Goal: Use online tool/utility: Utilize a website feature to perform a specific function

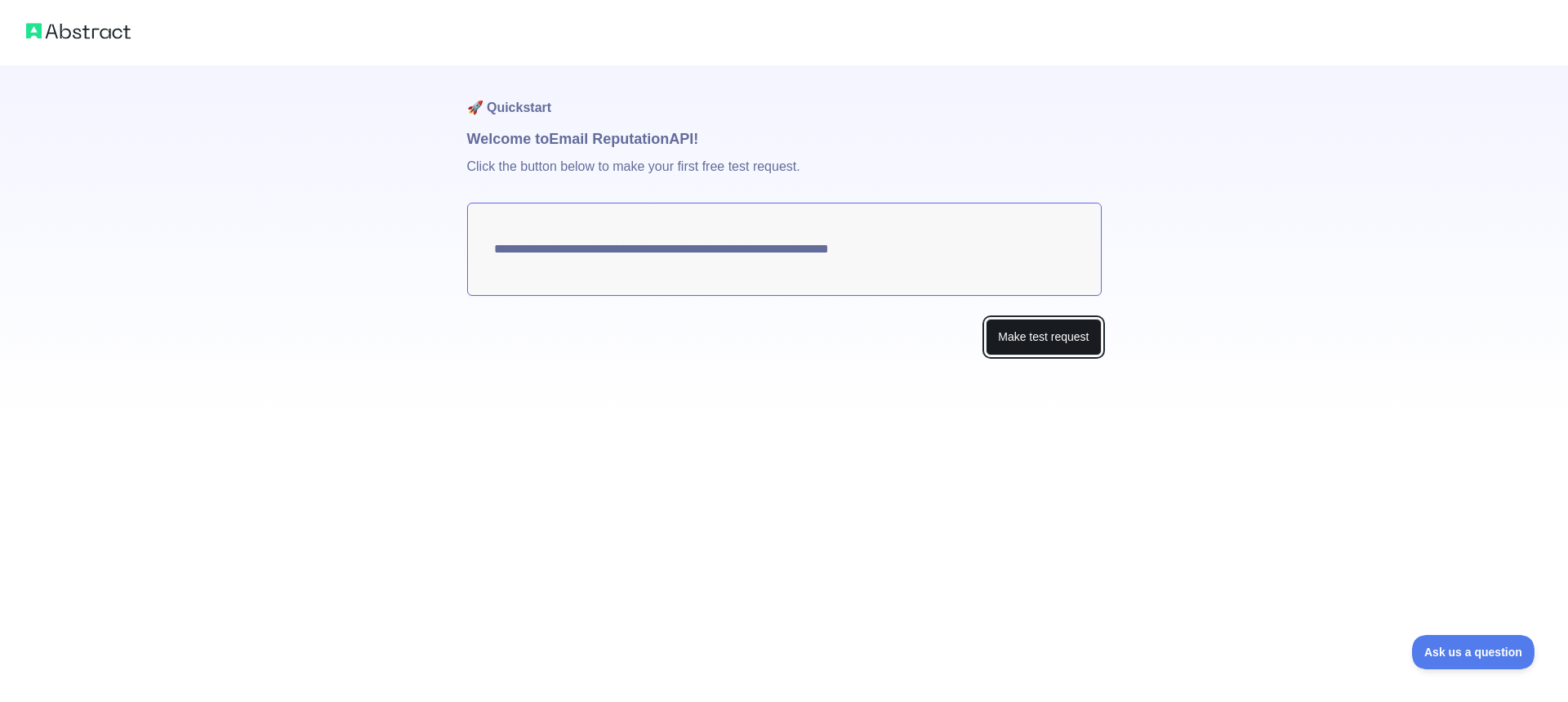
click at [1065, 334] on button "Make test request" at bounding box center [1043, 337] width 116 height 36
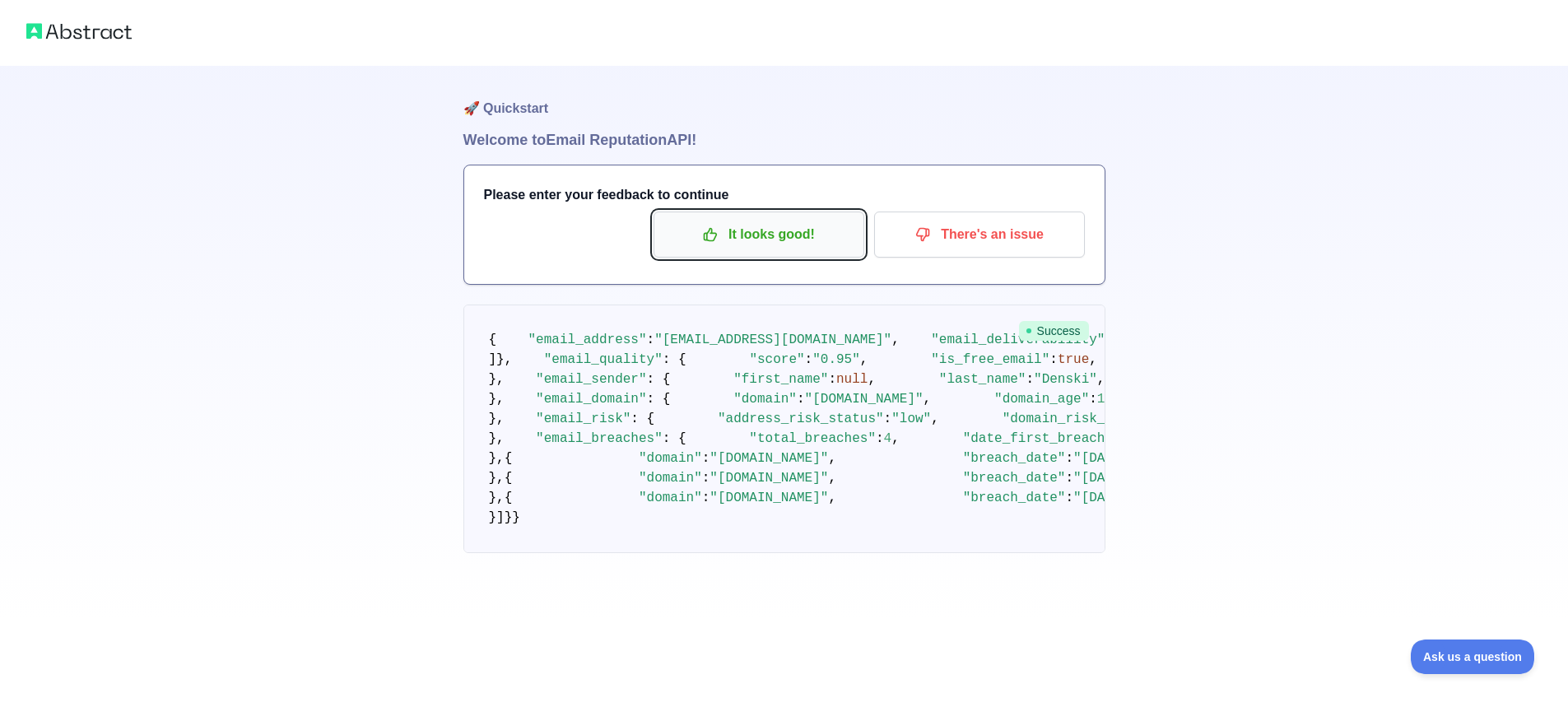
click at [715, 220] on button "It looks good!" at bounding box center [759, 234] width 210 height 46
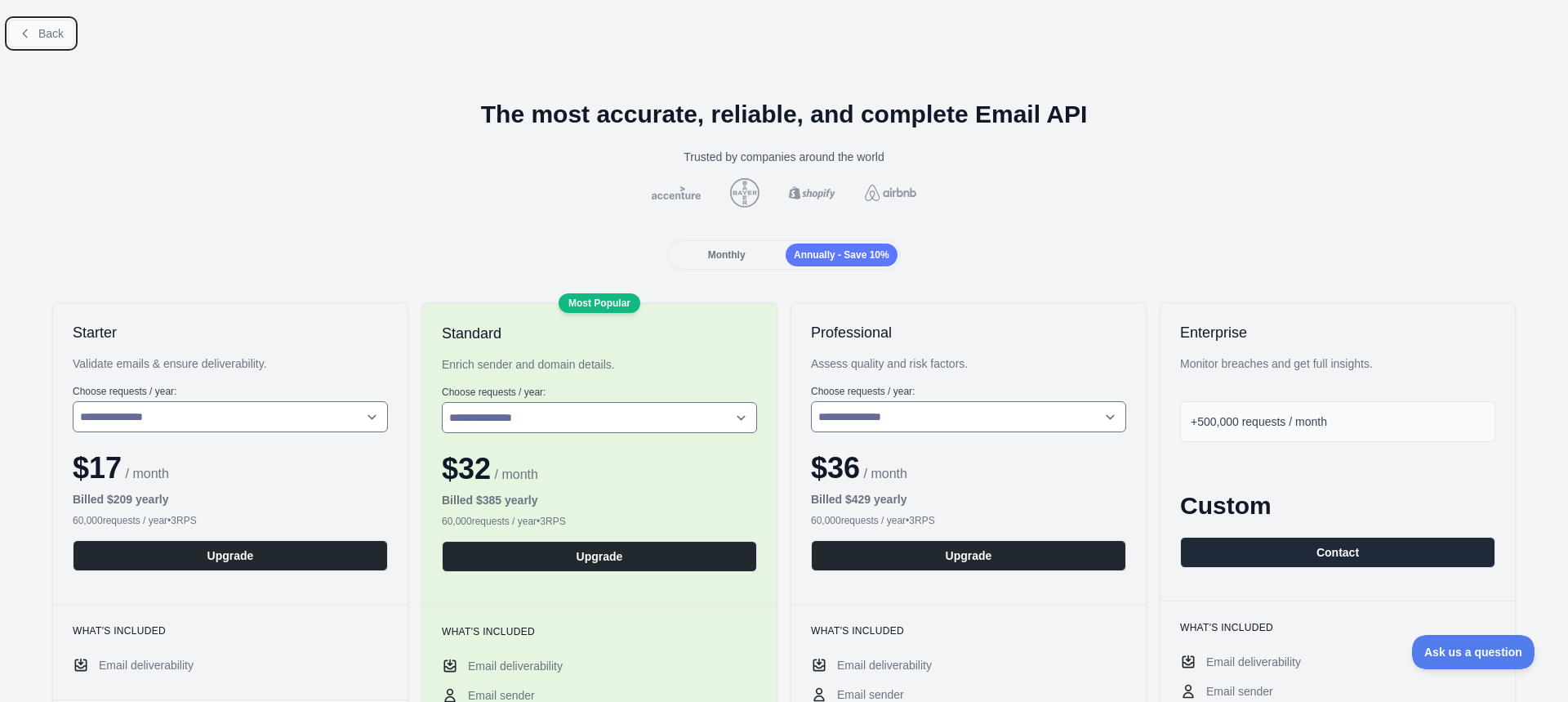
click at [56, 27] on span "Back" at bounding box center [50, 34] width 25 height 13
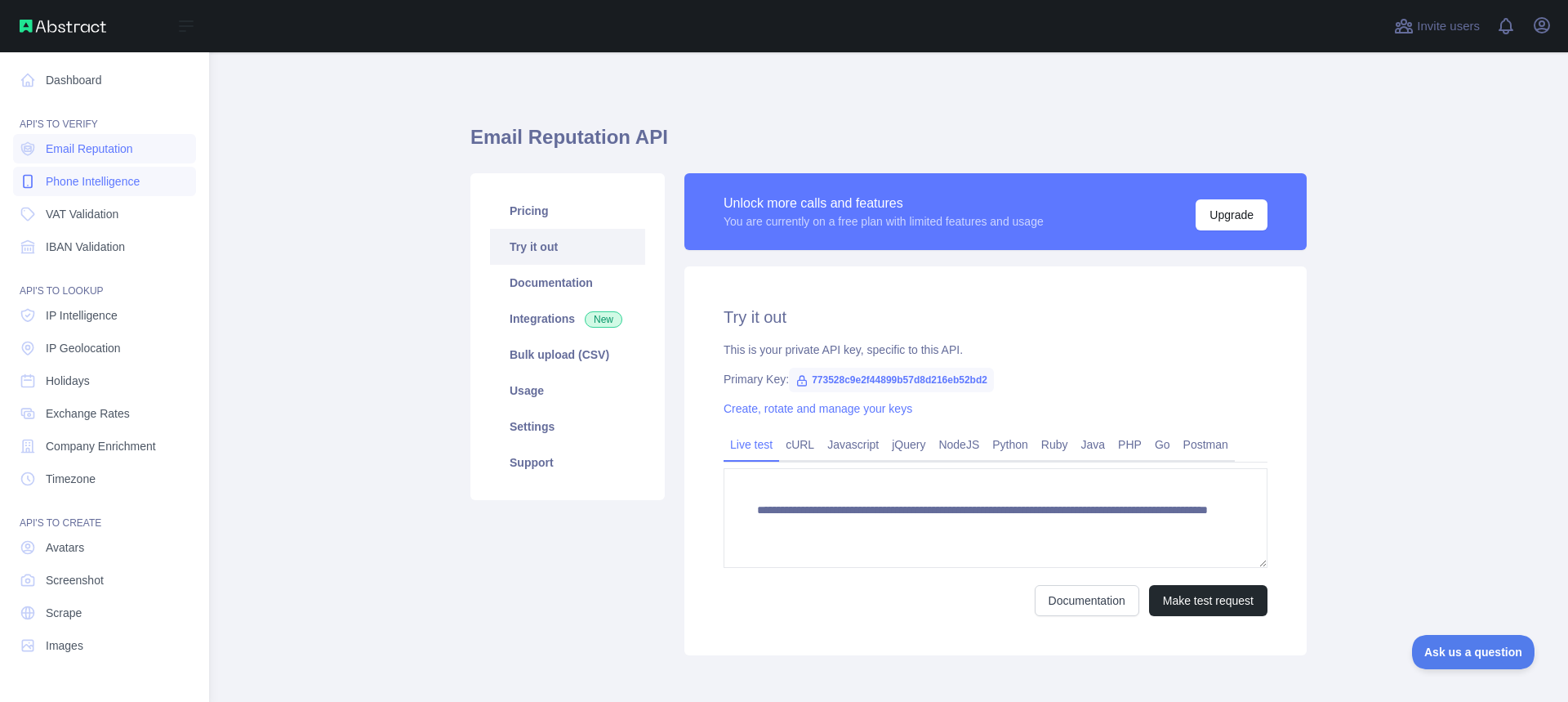
click at [109, 180] on span "Phone Intelligence" at bounding box center [92, 182] width 94 height 17
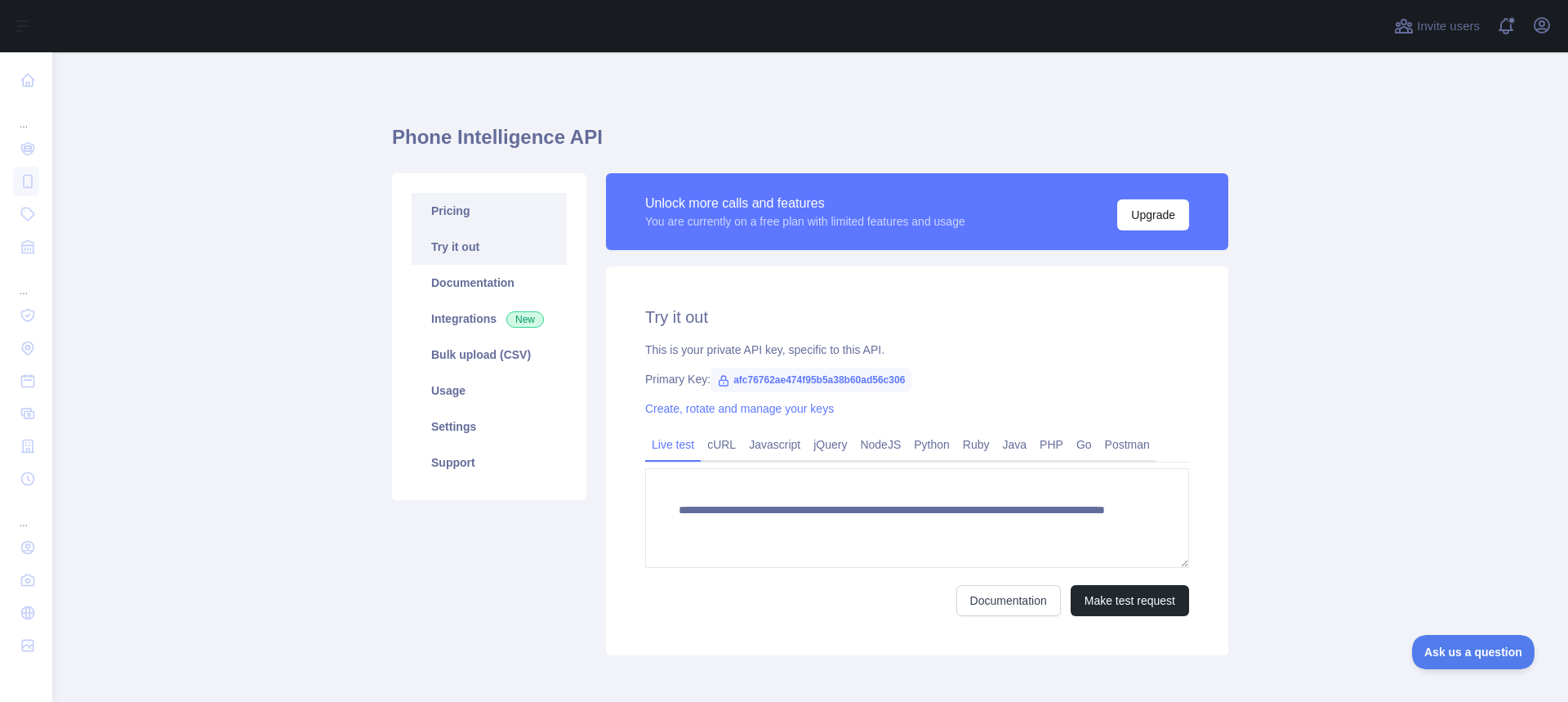
click at [503, 213] on link "Pricing" at bounding box center [489, 211] width 155 height 36
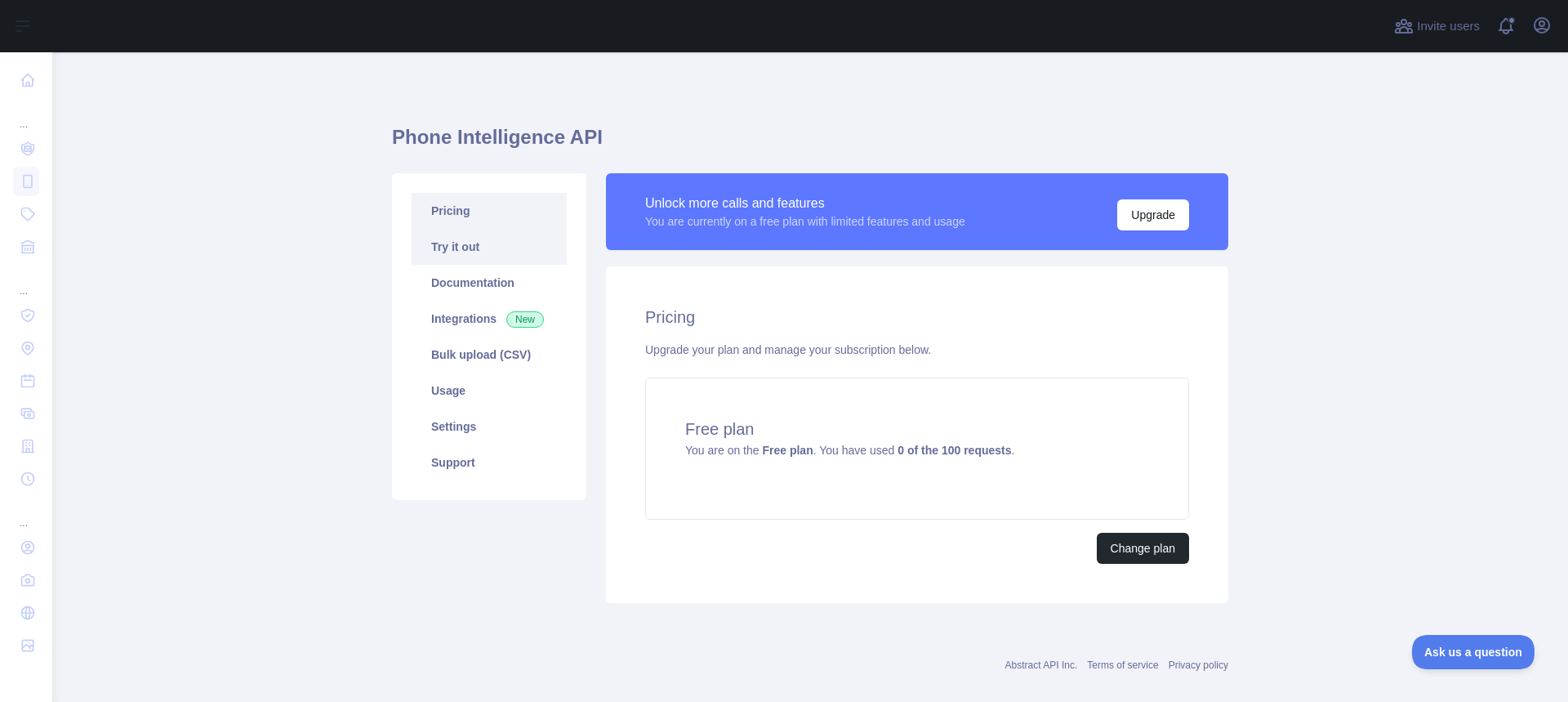
click at [481, 241] on link "Try it out" at bounding box center [489, 246] width 155 height 36
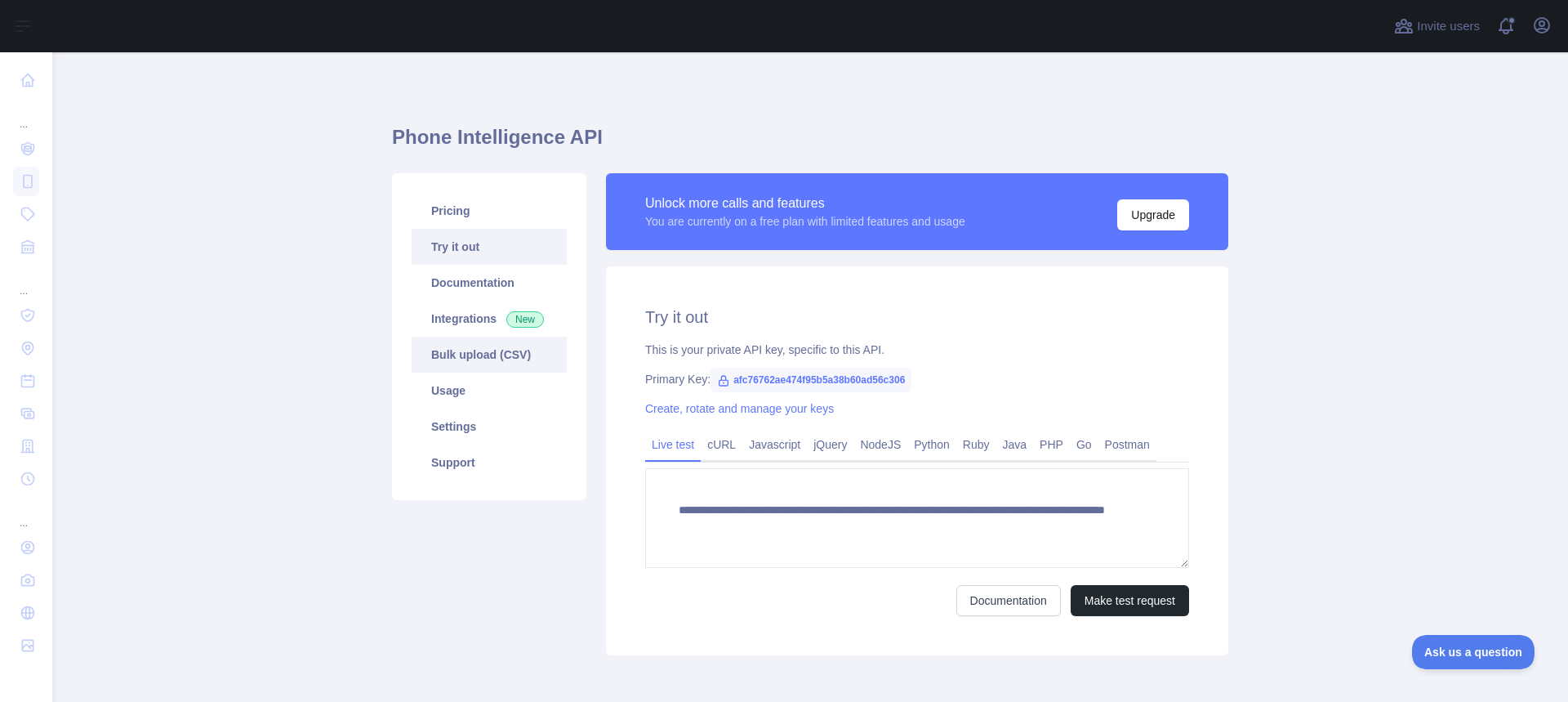
click at [476, 353] on link "Bulk upload (CSV)" at bounding box center [489, 354] width 155 height 36
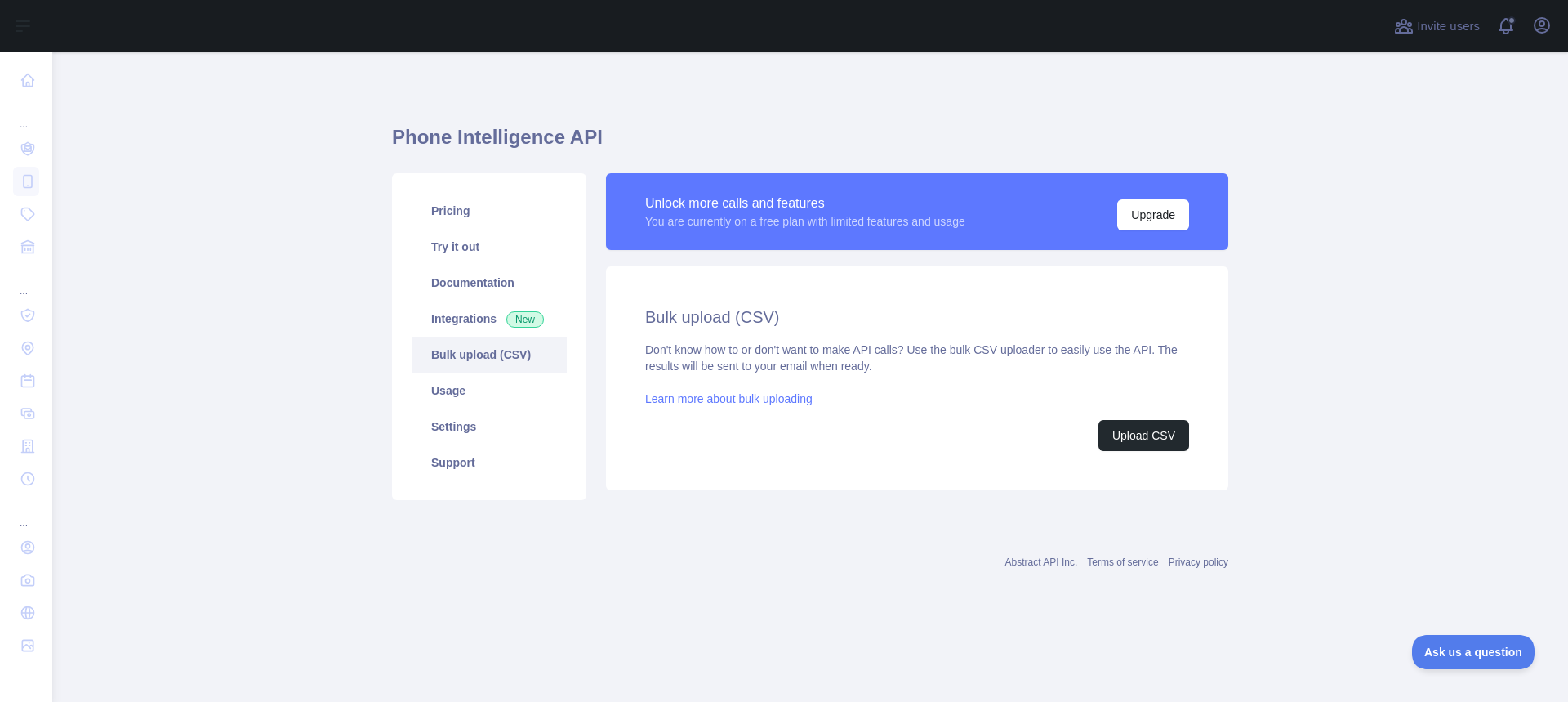
drag, startPoint x: 993, startPoint y: 483, endPoint x: 948, endPoint y: 424, distance: 74.2
click at [991, 478] on div "Bulk upload (CSV) Don't know how to or don't want to make API calls? Use the bu…" at bounding box center [917, 379] width 622 height 224
click at [1131, 428] on button "Upload CSV" at bounding box center [1143, 434] width 90 height 31
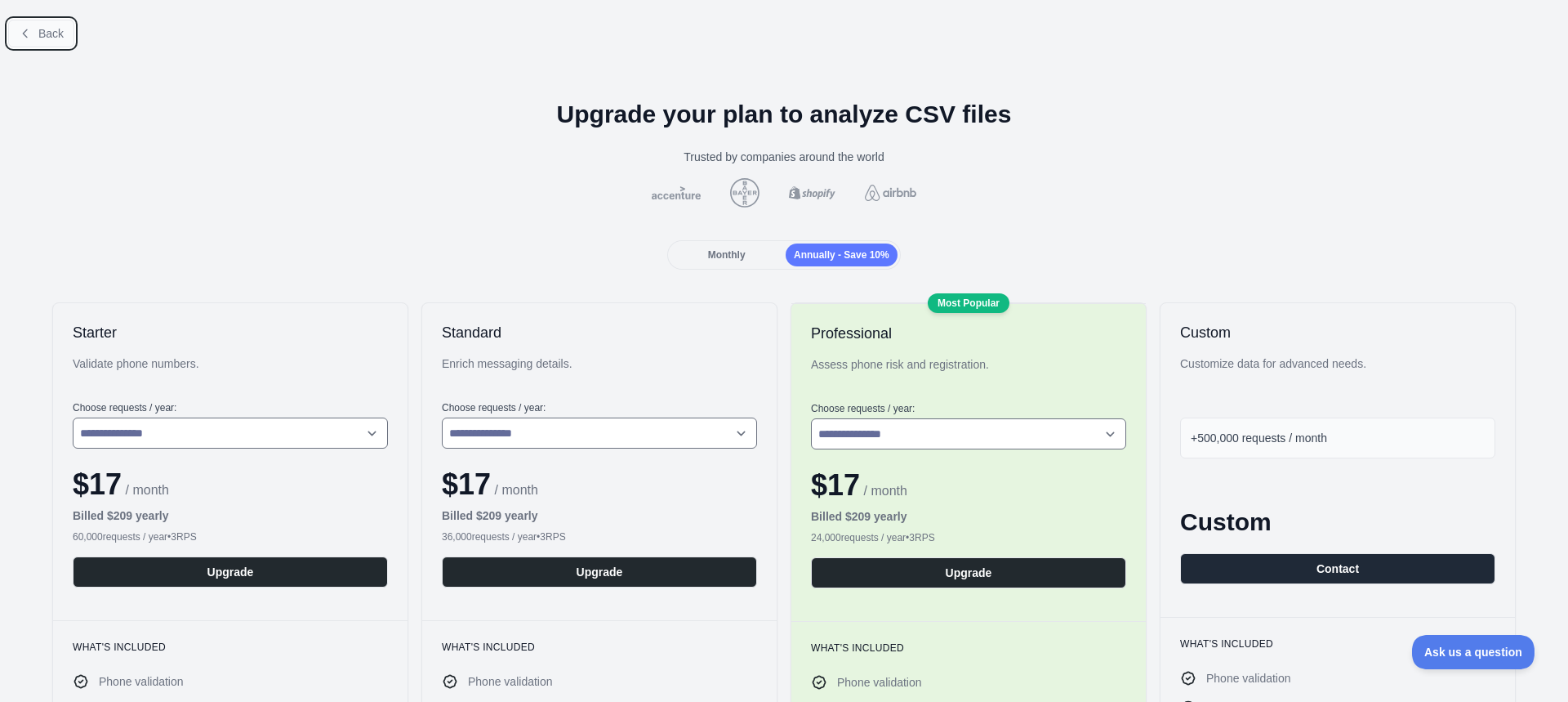
click at [59, 27] on span "Back" at bounding box center [50, 34] width 25 height 13
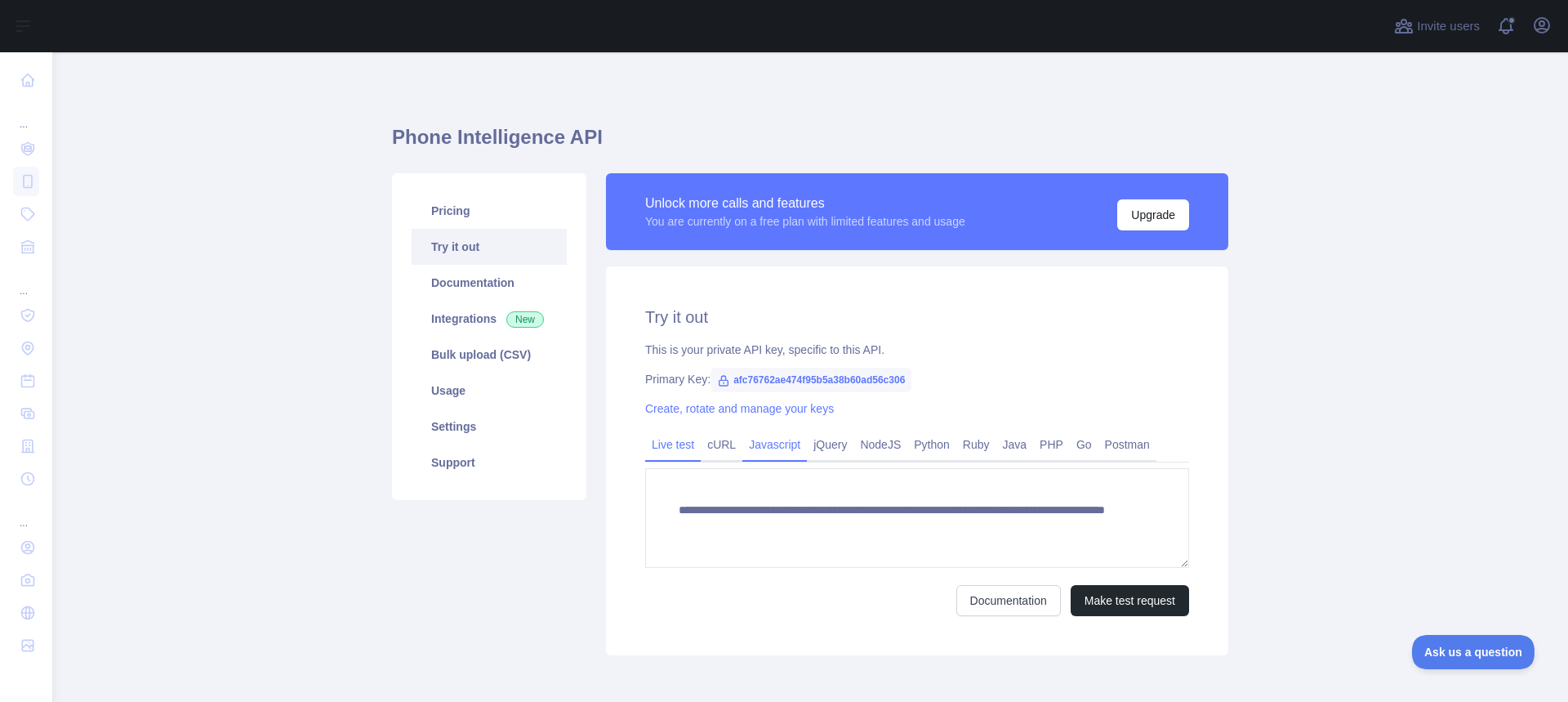
click at [788, 445] on link "Javascript" at bounding box center [774, 445] width 64 height 26
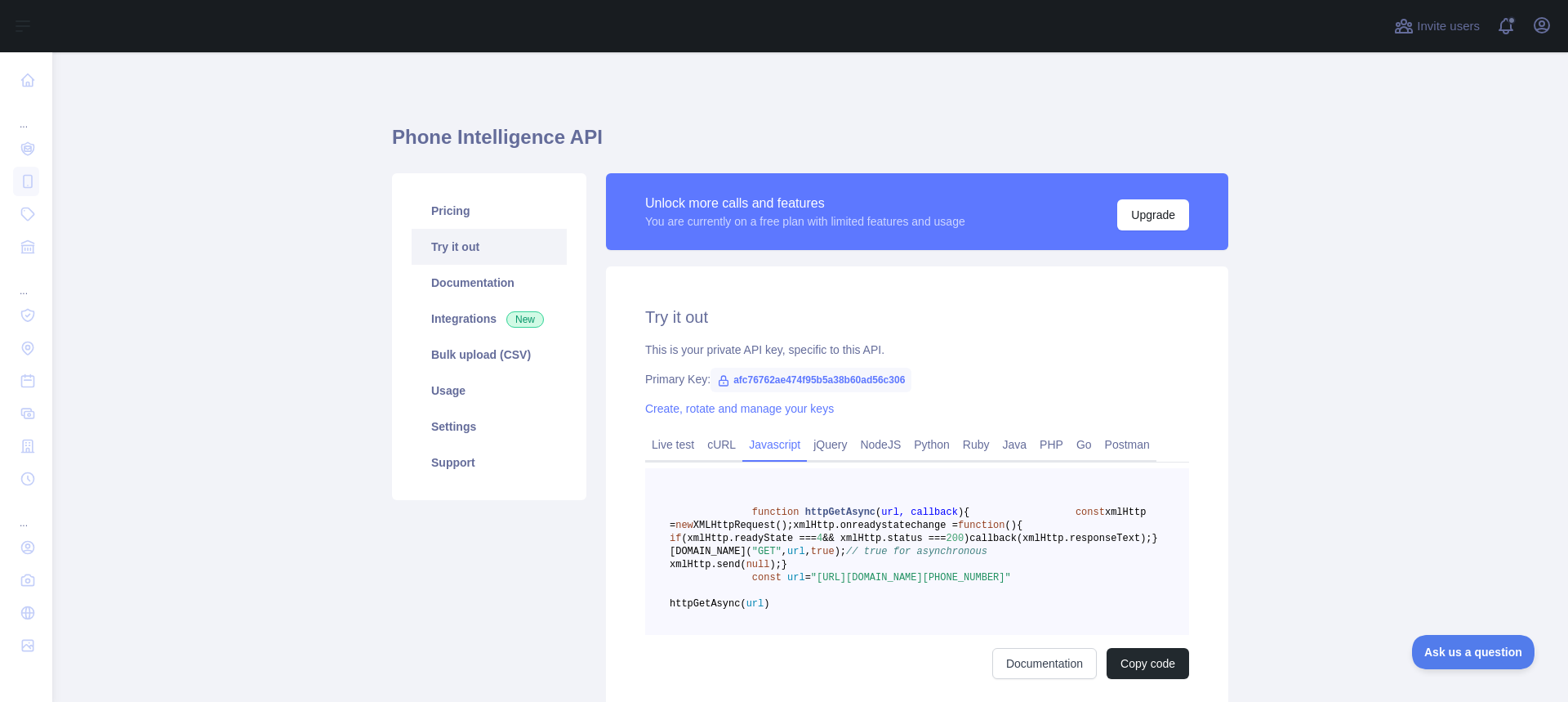
scroll to position [82, 0]
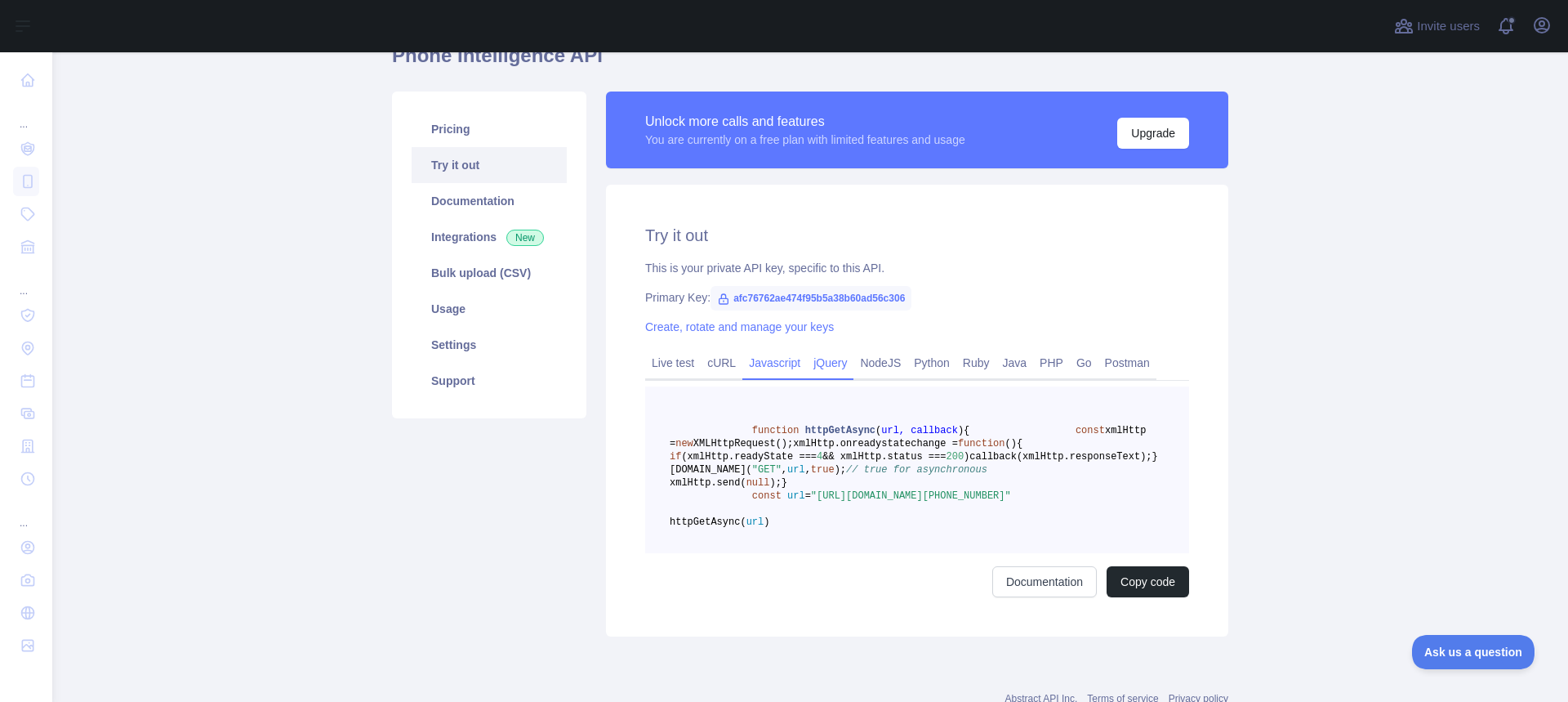
click at [823, 361] on link "jQuery" at bounding box center [830, 363] width 47 height 26
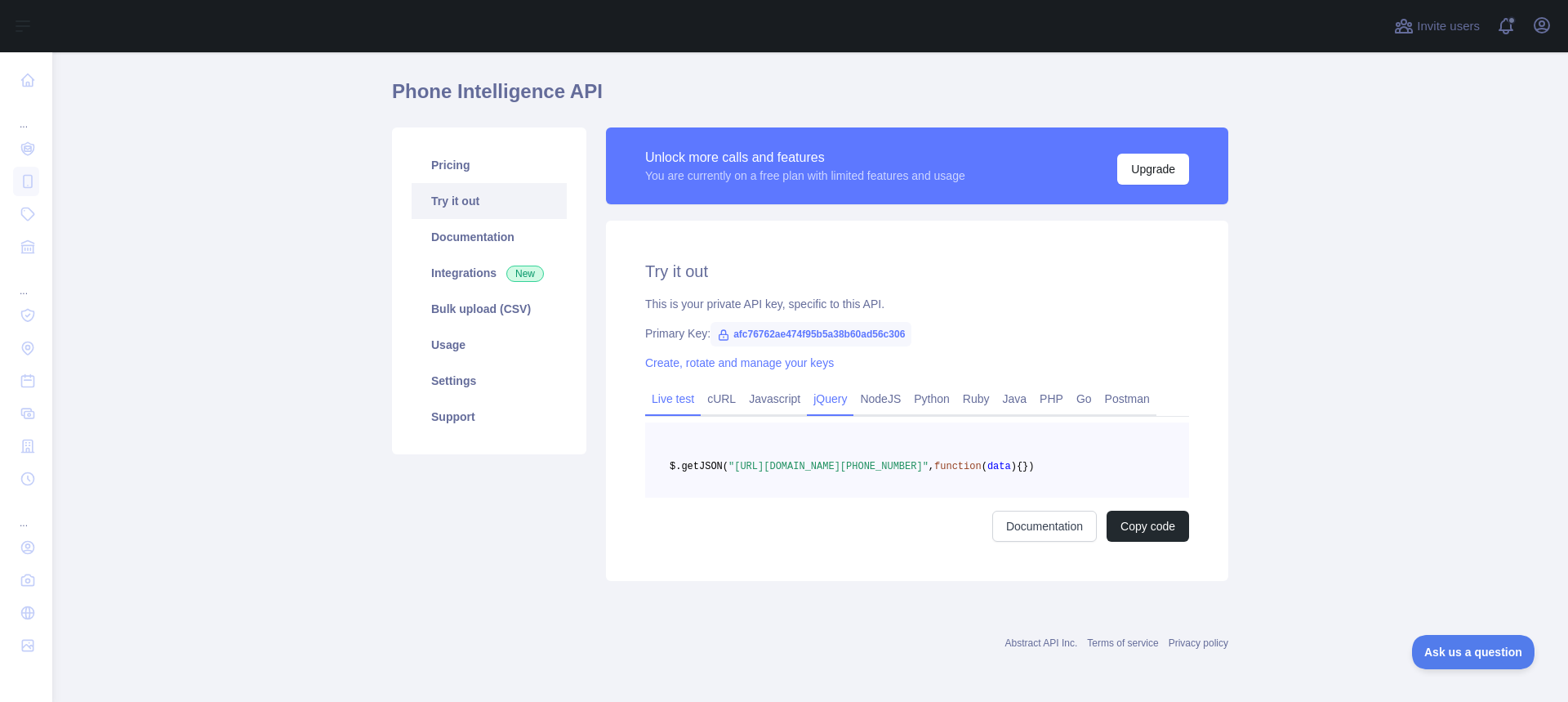
click at [683, 386] on link "Live test" at bounding box center [673, 399] width 56 height 26
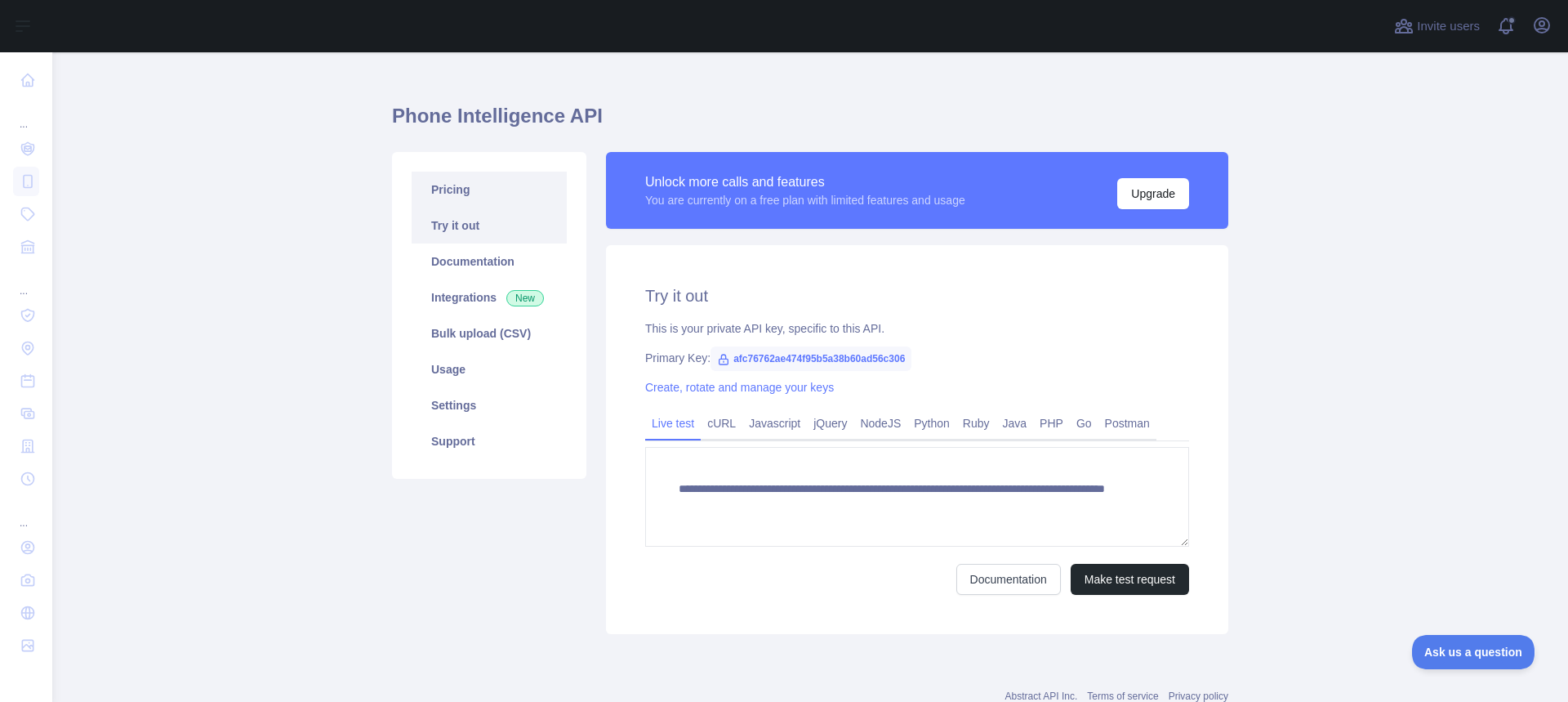
scroll to position [0, 0]
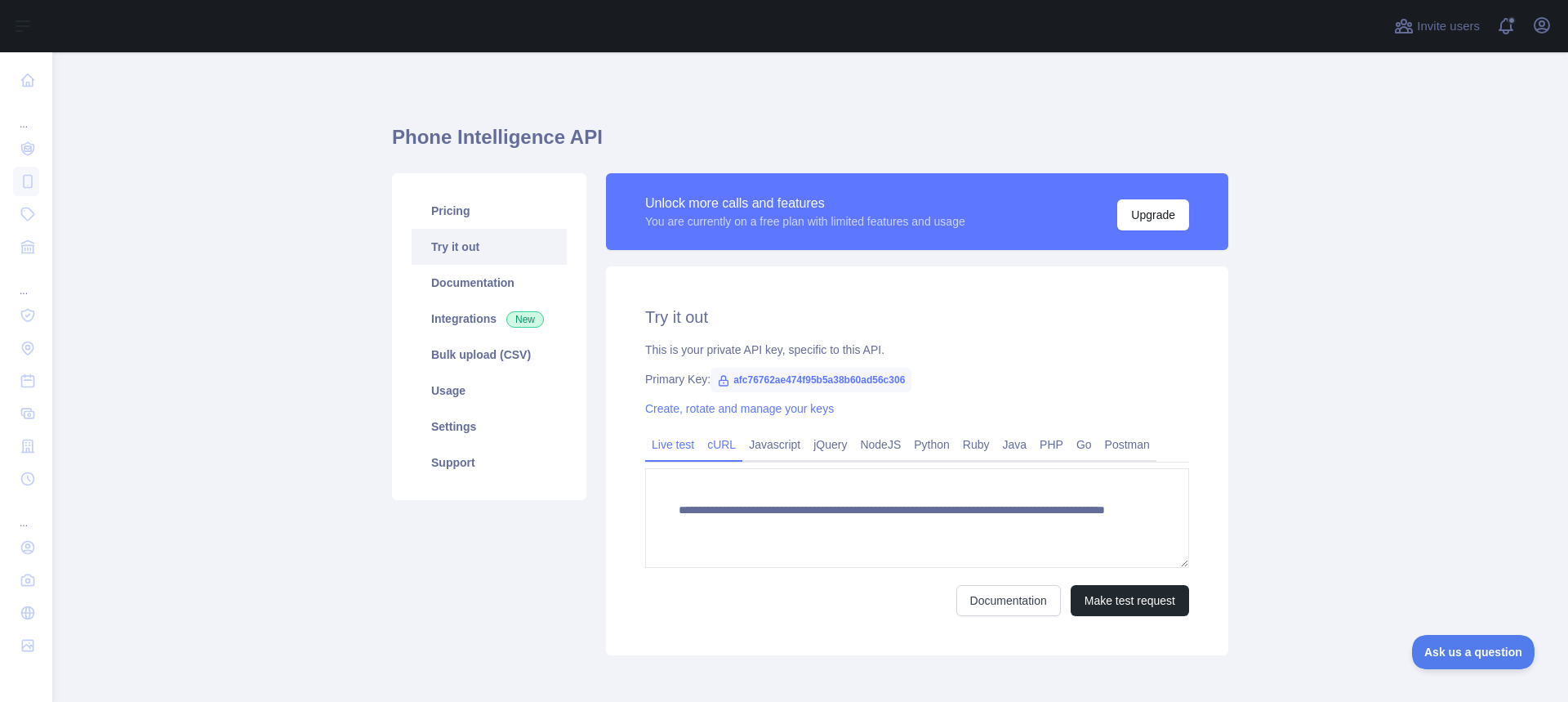
click at [723, 440] on link "cURL" at bounding box center [721, 445] width 42 height 26
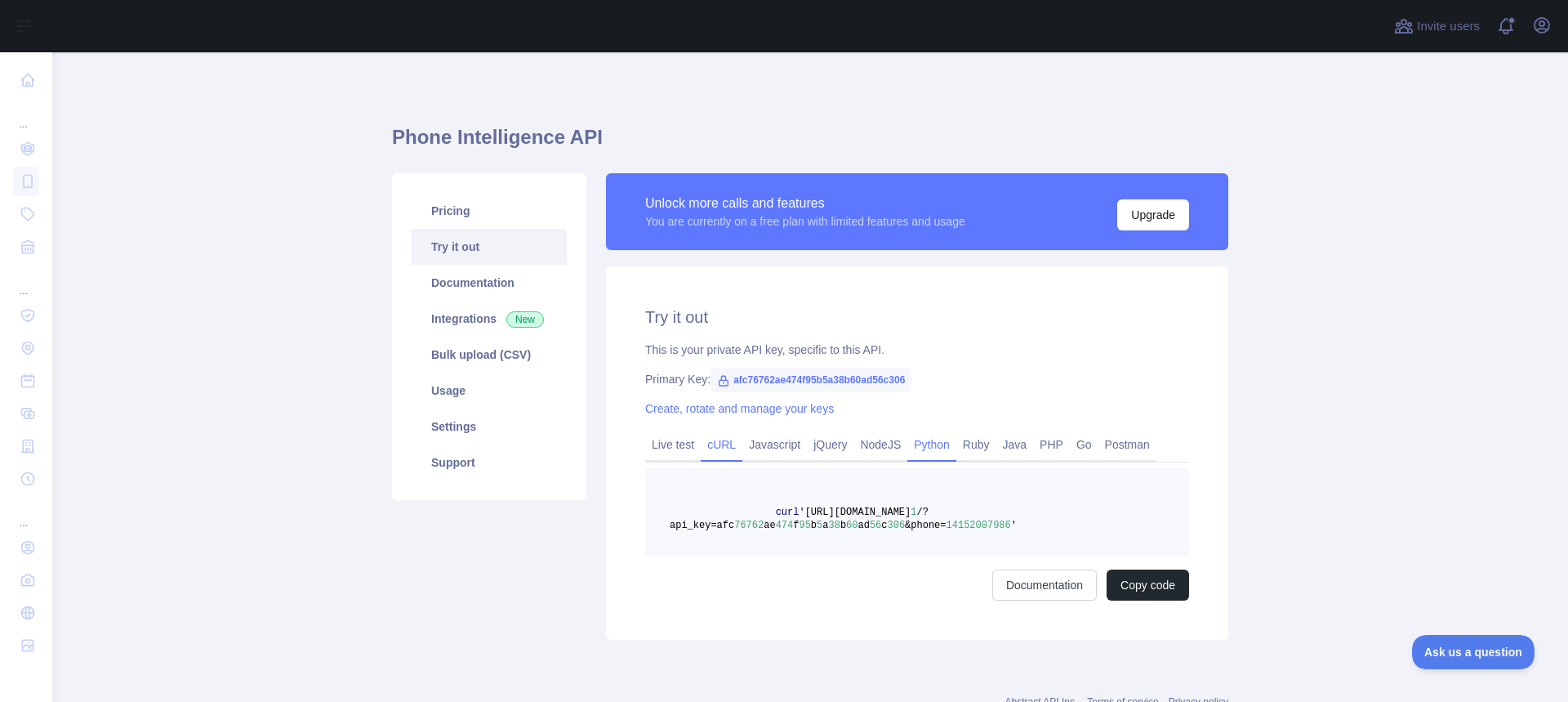
click at [917, 453] on link "Python" at bounding box center [932, 445] width 49 height 26
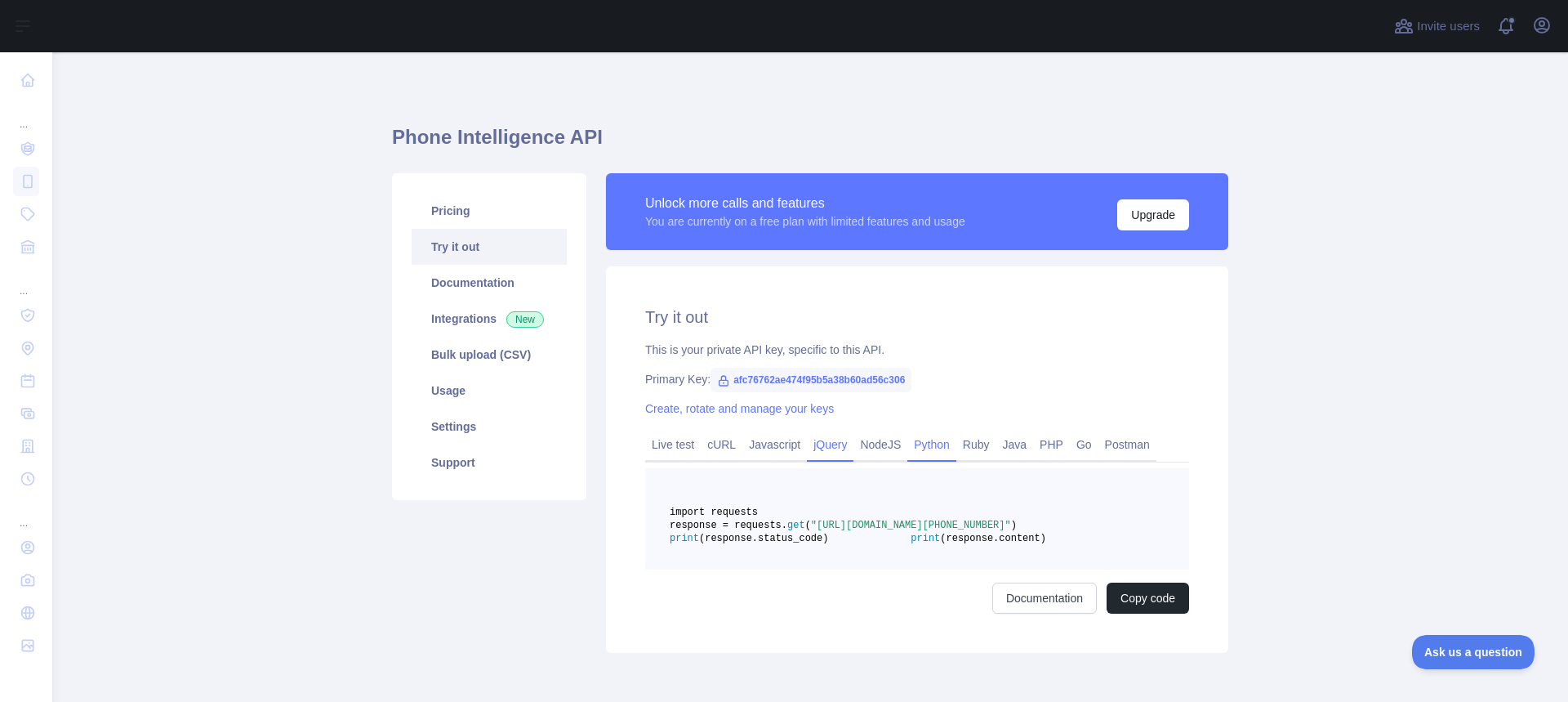
click at [826, 441] on link "jQuery" at bounding box center [830, 445] width 47 height 26
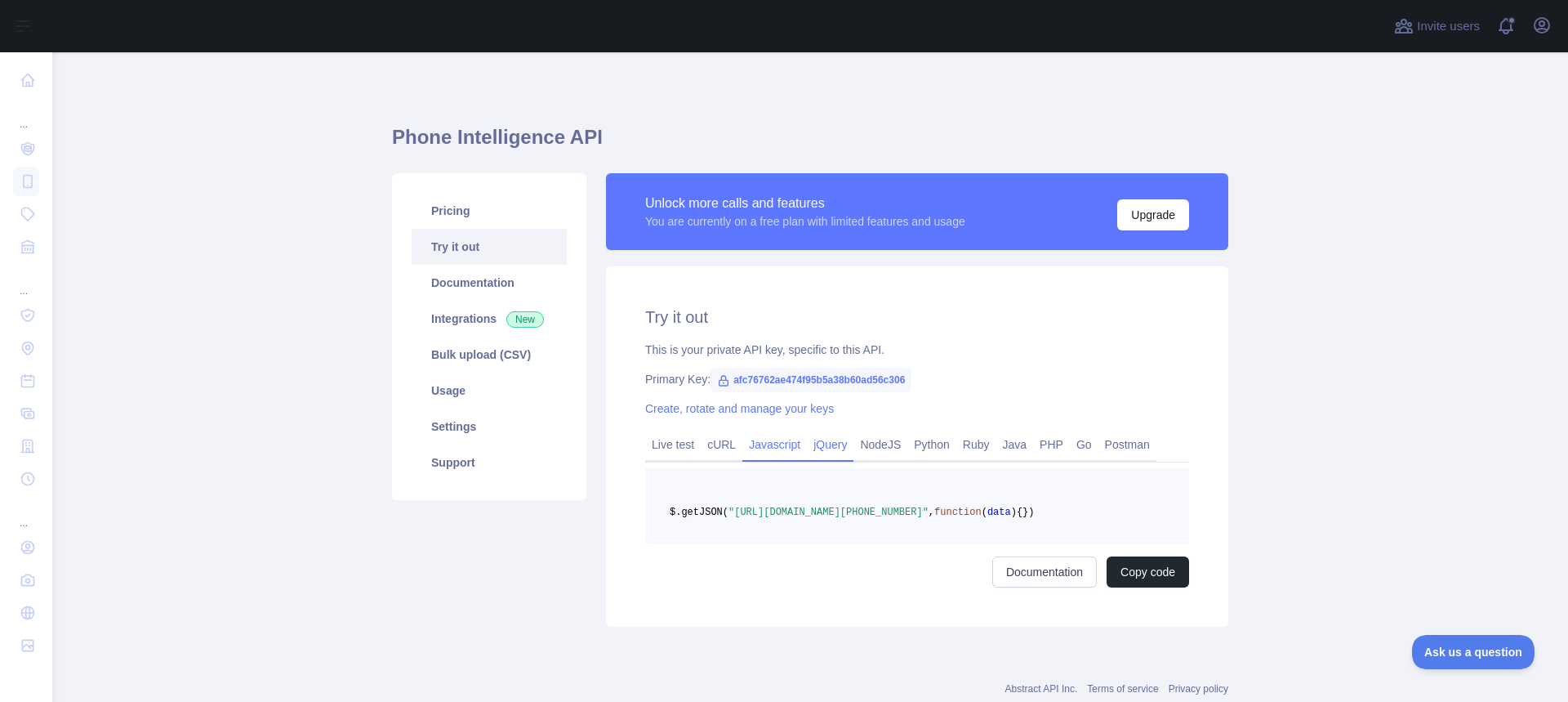
click at [787, 450] on link "Javascript" at bounding box center [774, 445] width 64 height 26
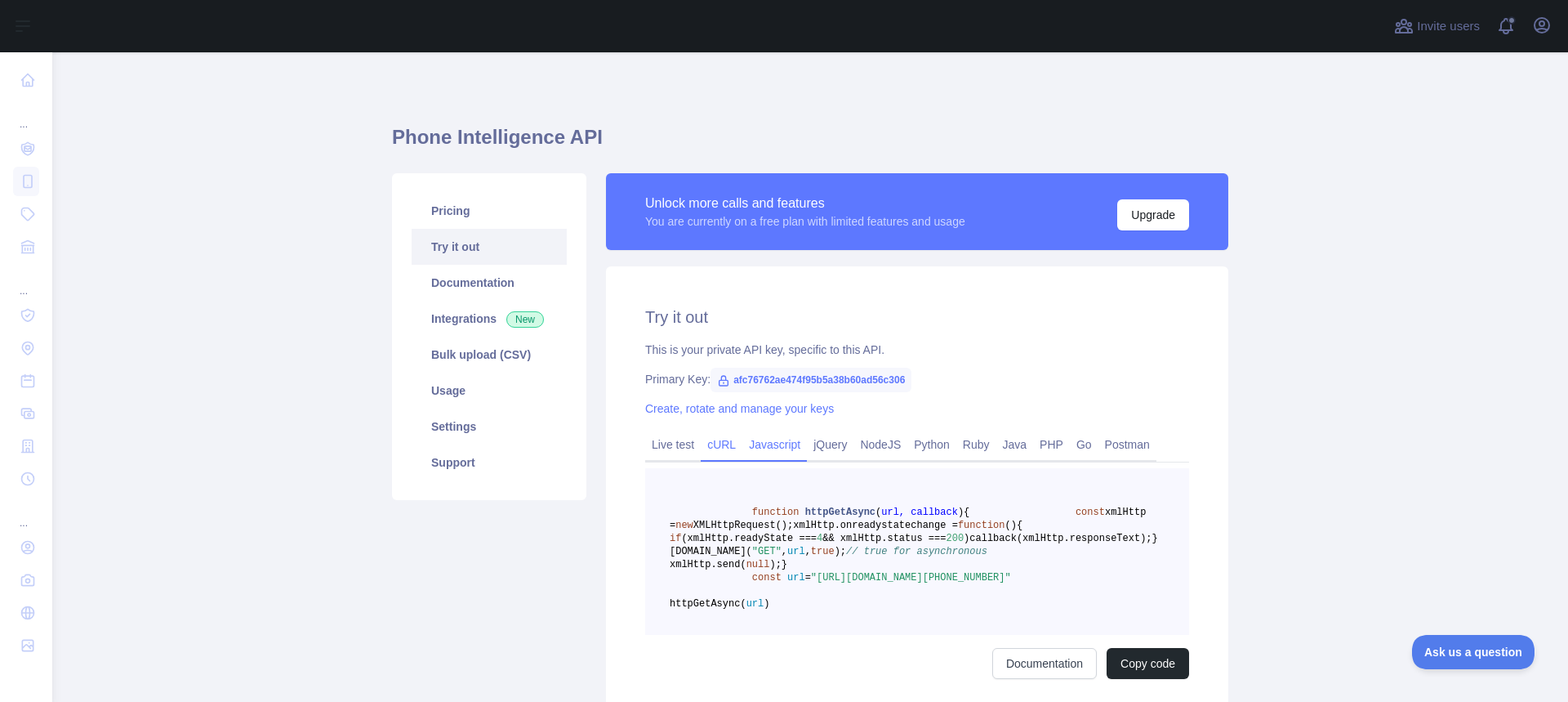
click at [716, 453] on link "cURL" at bounding box center [721, 445] width 42 height 26
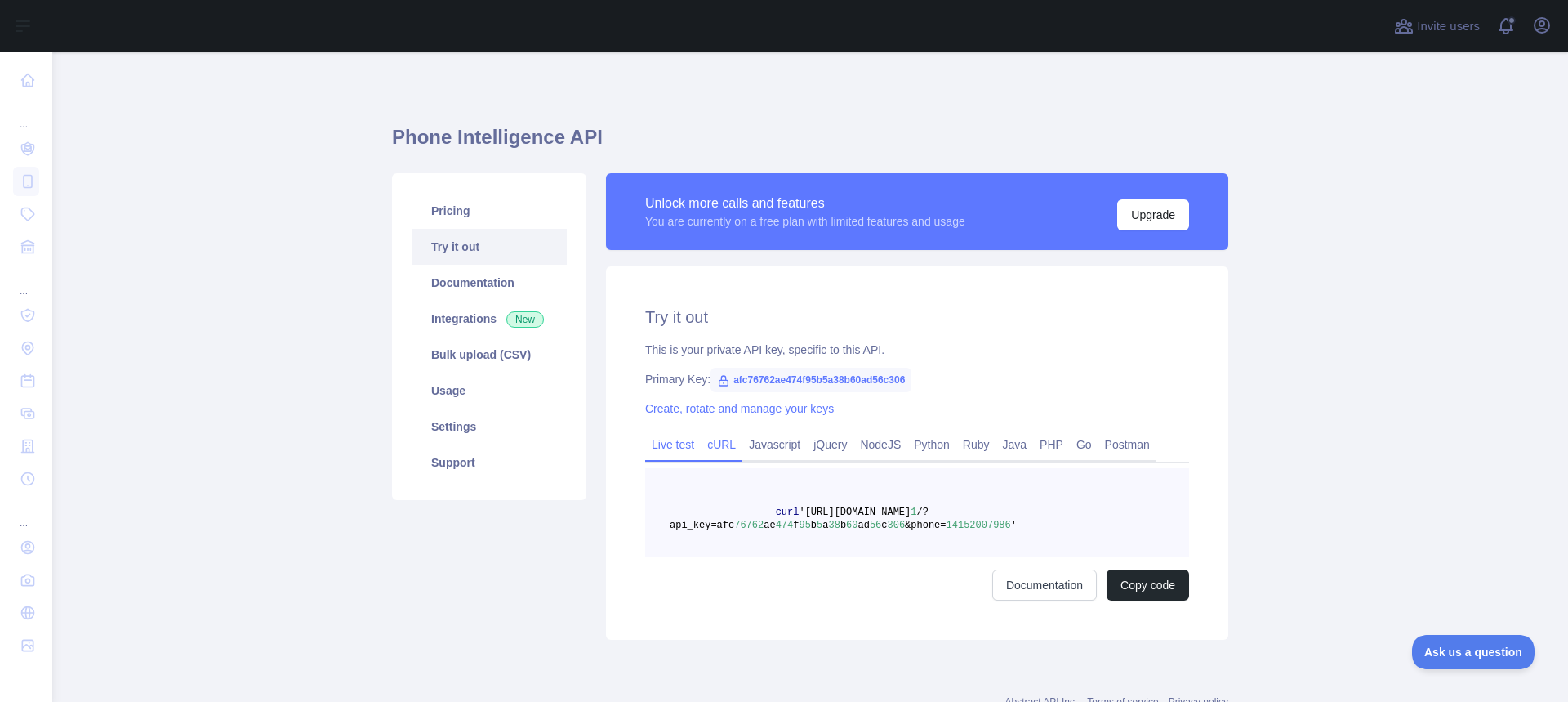
click at [664, 452] on link "Live test" at bounding box center [673, 445] width 56 height 26
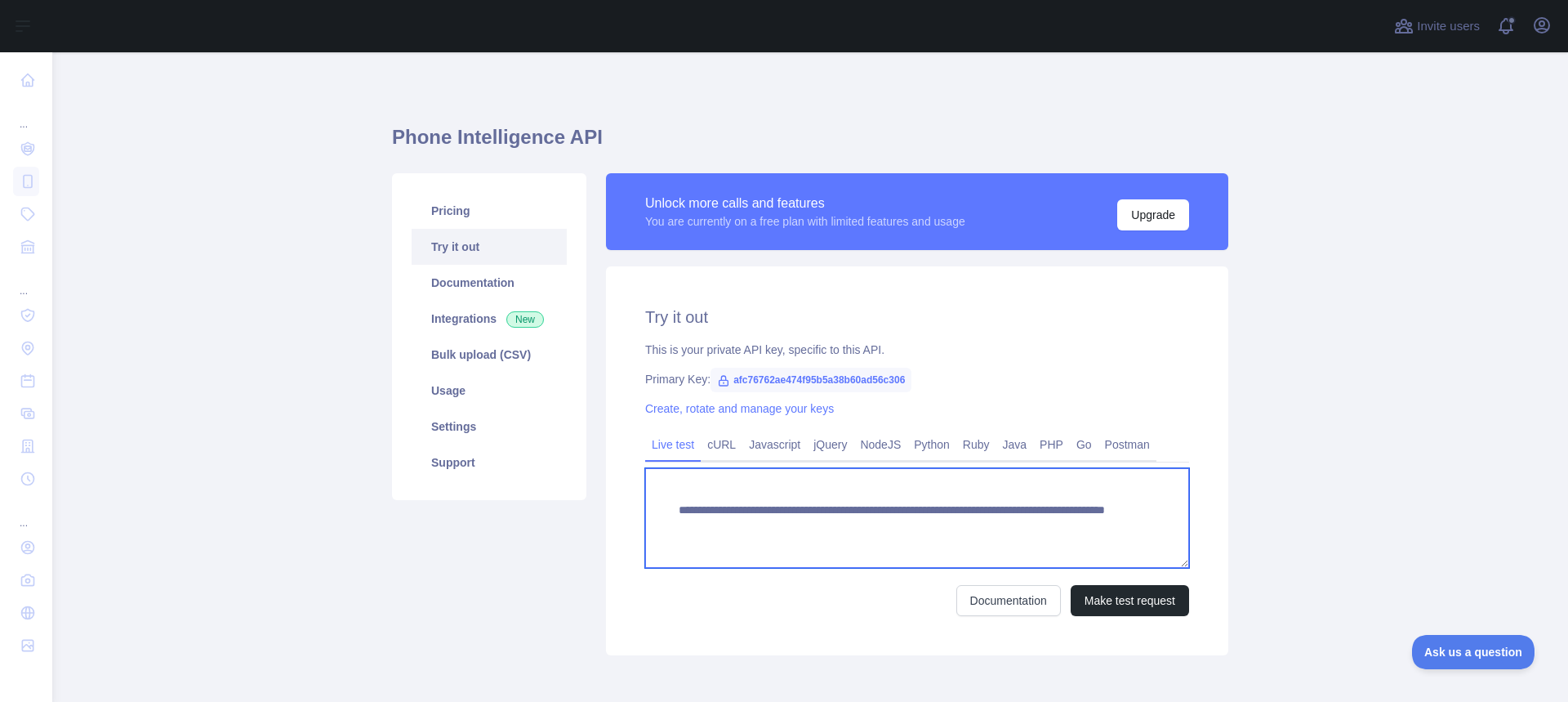
drag, startPoint x: 964, startPoint y: 528, endPoint x: 1025, endPoint y: 525, distance: 61.1
click at [1025, 525] on textarea "**********" at bounding box center [917, 517] width 544 height 100
paste textarea
type textarea "**********"
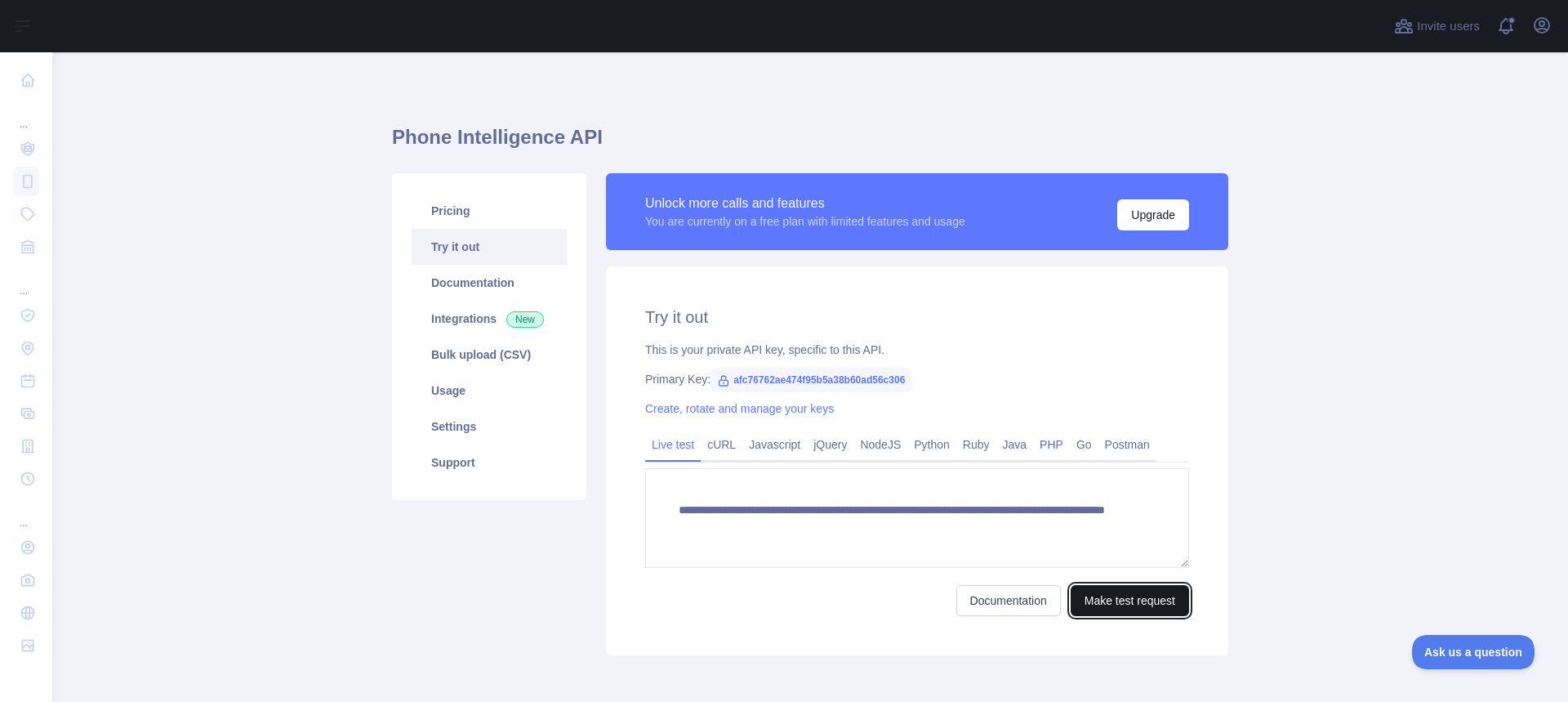
click at [1119, 604] on button "Make test request" at bounding box center [1129, 599] width 118 height 31
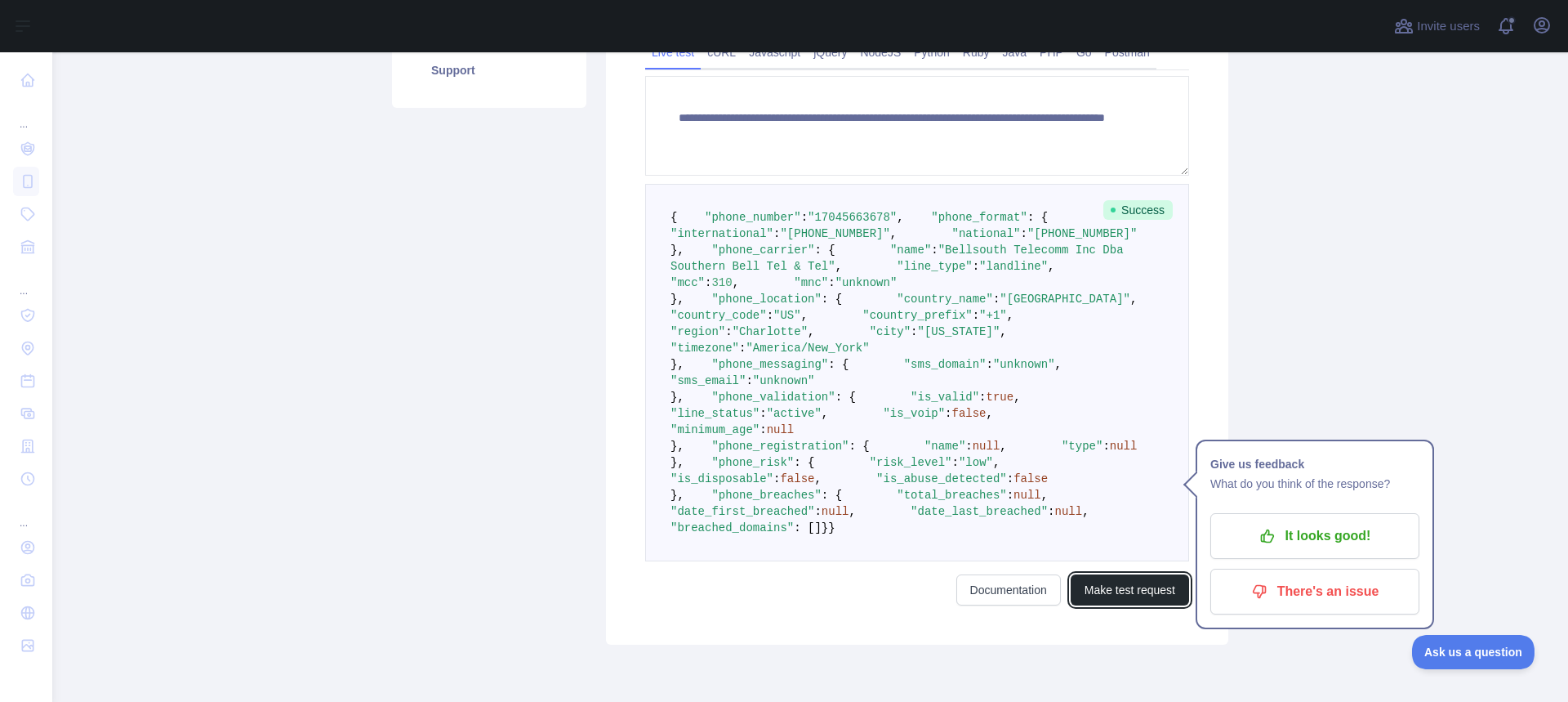
scroll to position [391, 0]
